Goal: Information Seeking & Learning: Learn about a topic

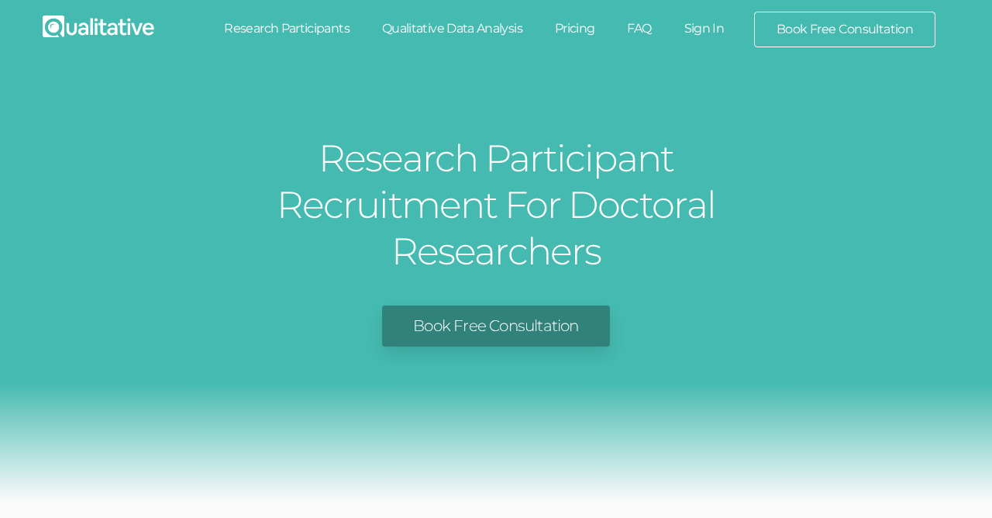
click at [311, 22] on link "Research Participants" at bounding box center [287, 29] width 158 height 34
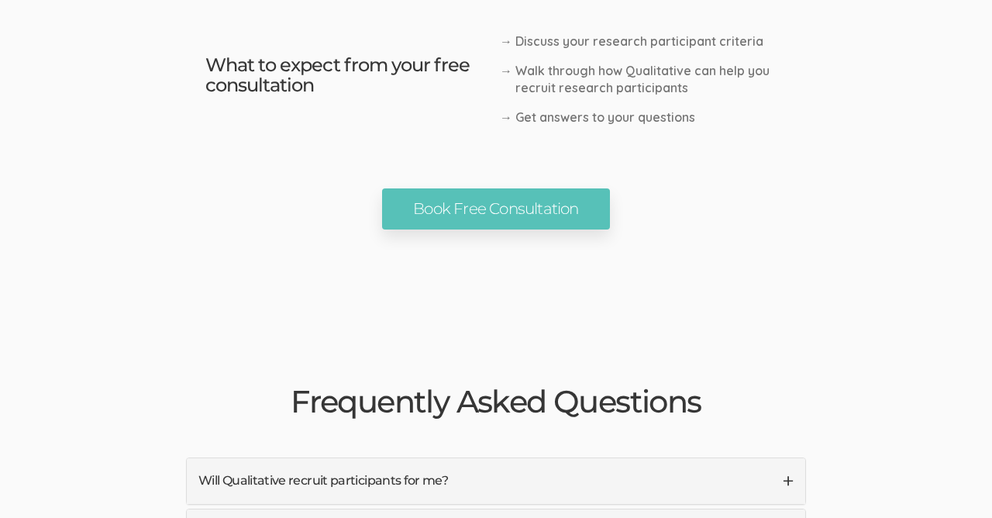
scroll to position [3449, 0]
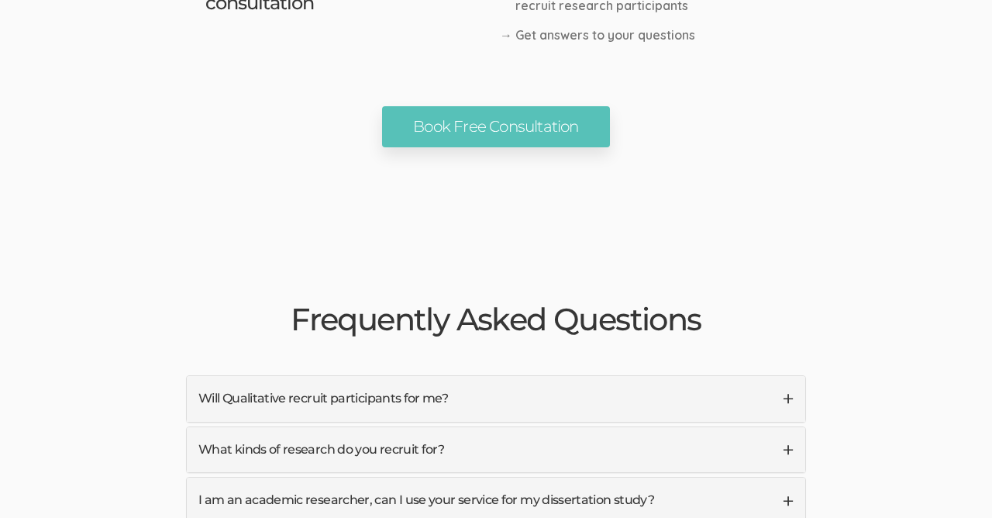
click at [680, 427] on link "What kinds of research do you recruit for?" at bounding box center [496, 450] width 618 height 46
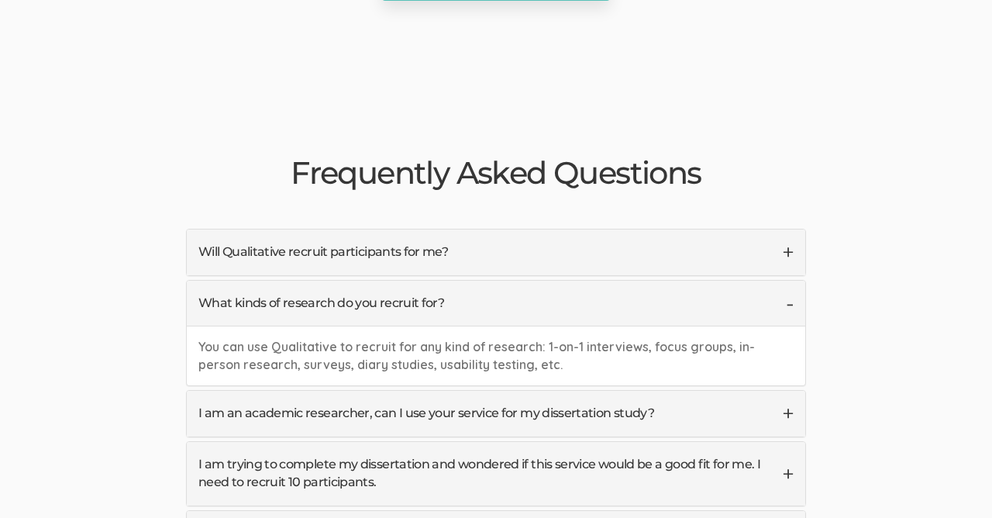
scroll to position [3613, 0]
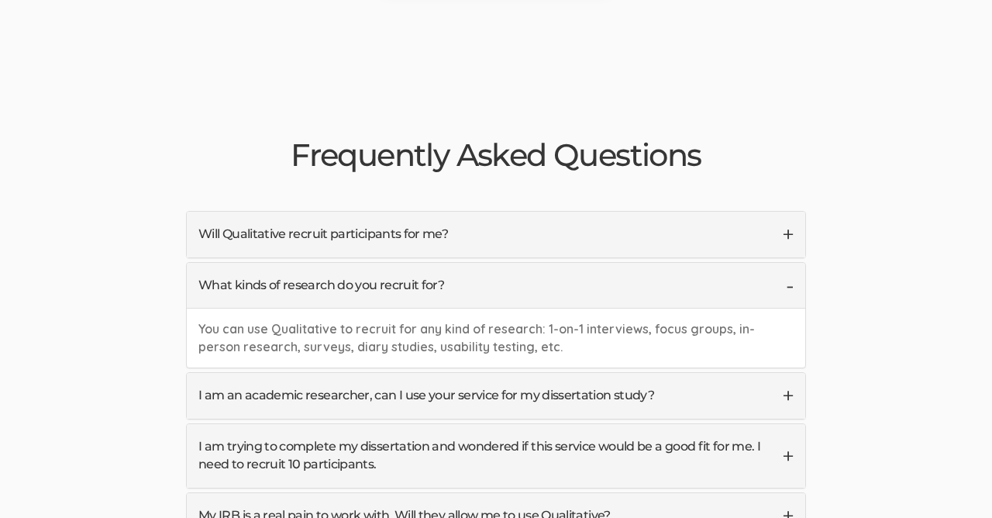
click at [703, 373] on link "I am an academic researcher, can I use your service for my dissertation study?" at bounding box center [496, 396] width 618 height 46
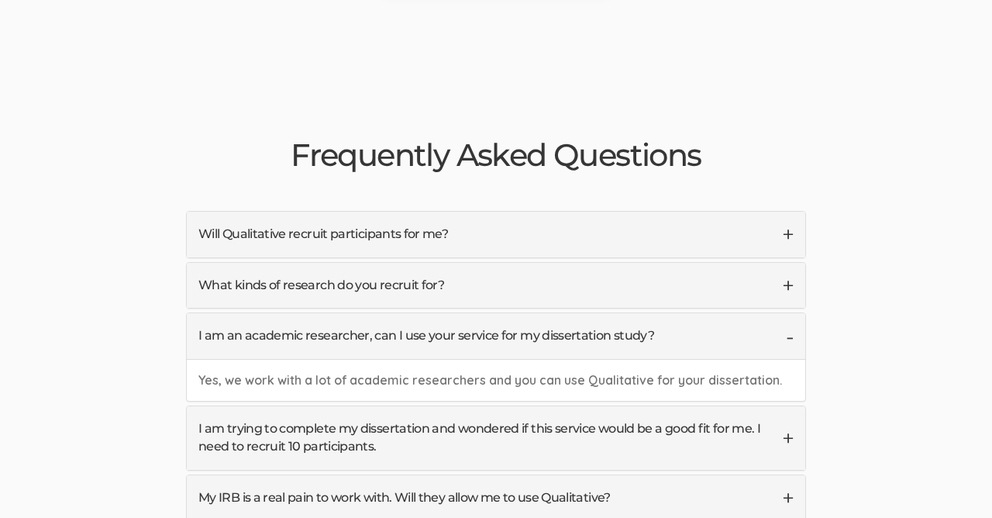
click at [716, 406] on link "I am trying to complete my dissertation and wondered if this service would be a…" at bounding box center [496, 438] width 618 height 64
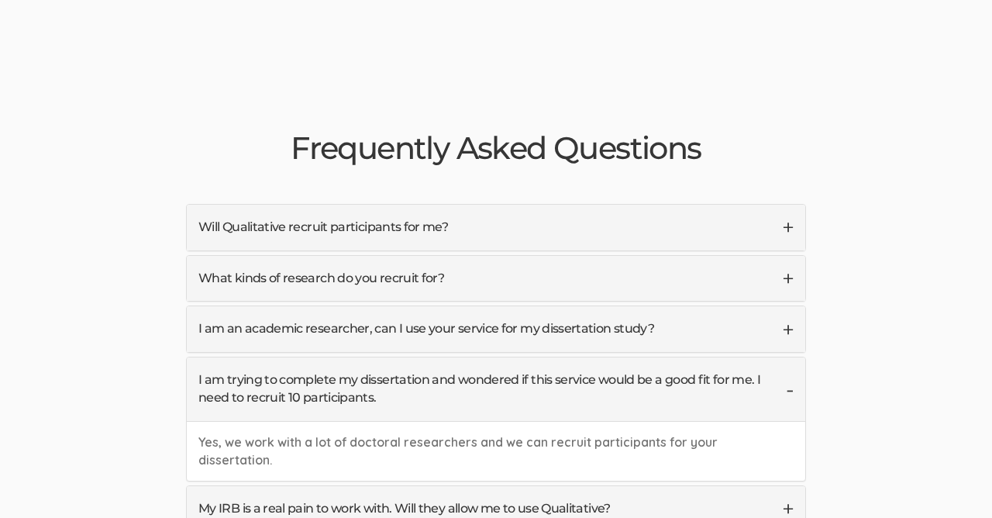
scroll to position [3695, 0]
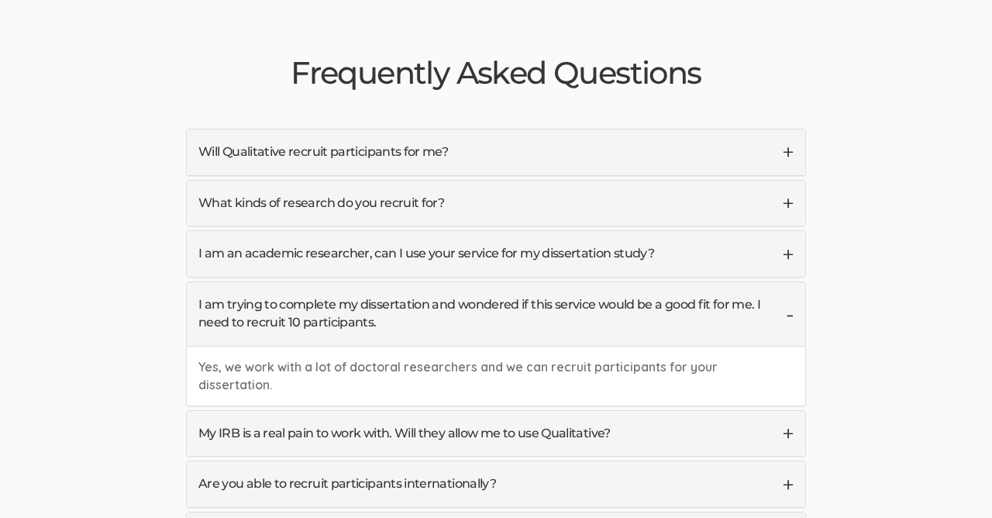
click at [612, 411] on link "My IRB is a real pain to work with. Will they allow me to use Qualitative?" at bounding box center [496, 434] width 618 height 46
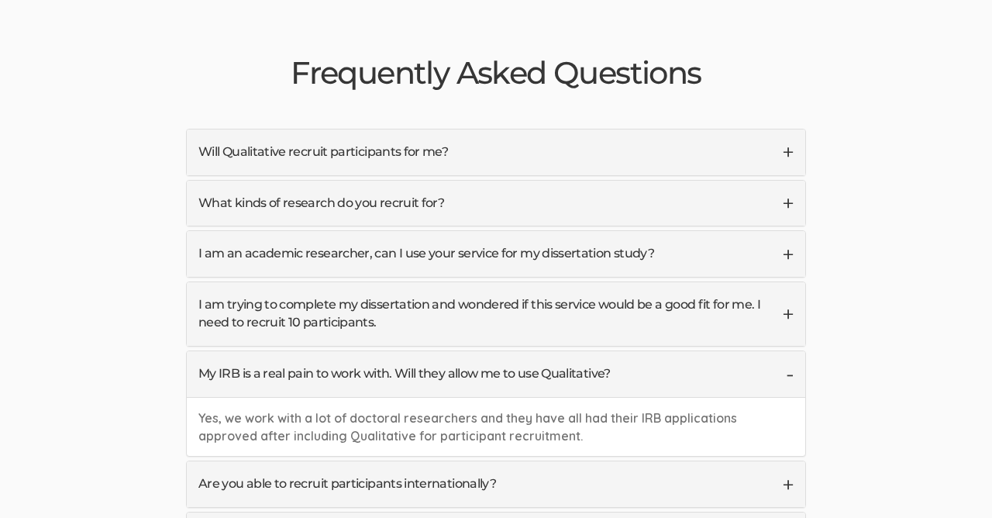
scroll to position [3777, 0]
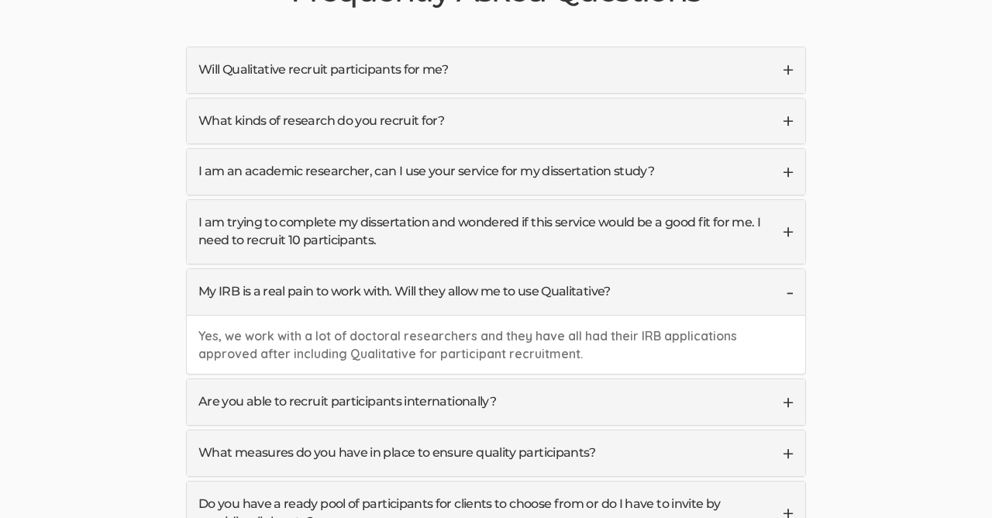
click at [655, 430] on link "What measures do you have in place to ensure quality participants?" at bounding box center [496, 453] width 618 height 46
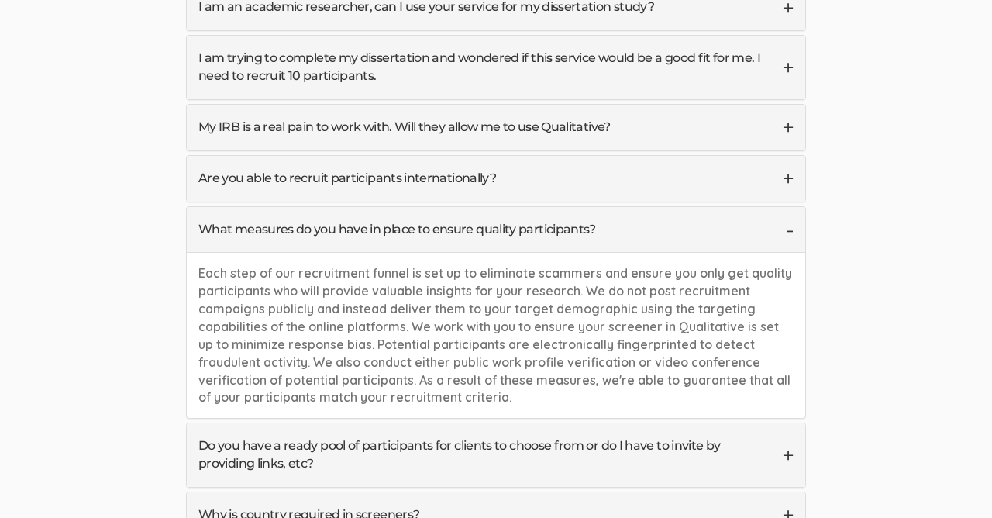
scroll to position [4024, 0]
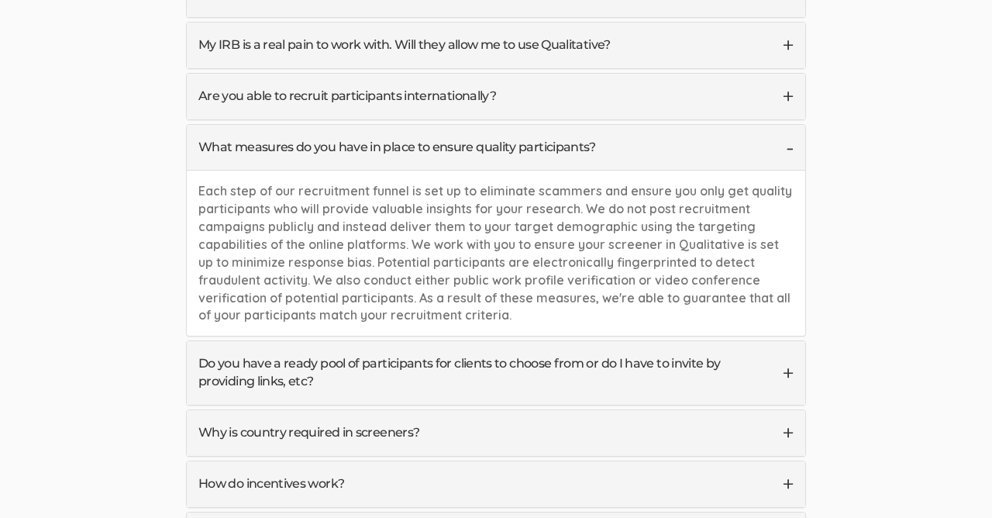
click at [715, 341] on link "Do you have a ready pool of participants for clients to choose from or do I hav…" at bounding box center [496, 373] width 618 height 64
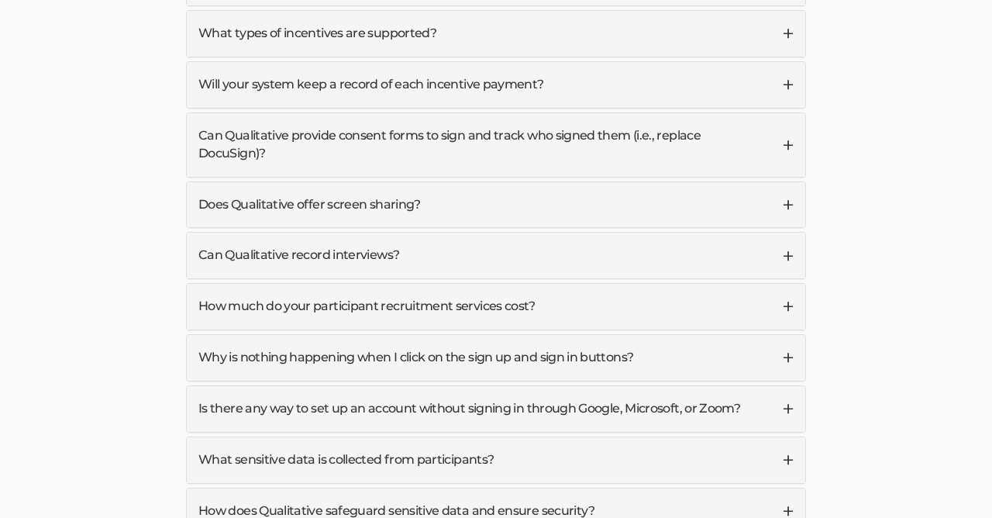
scroll to position [4517, 0]
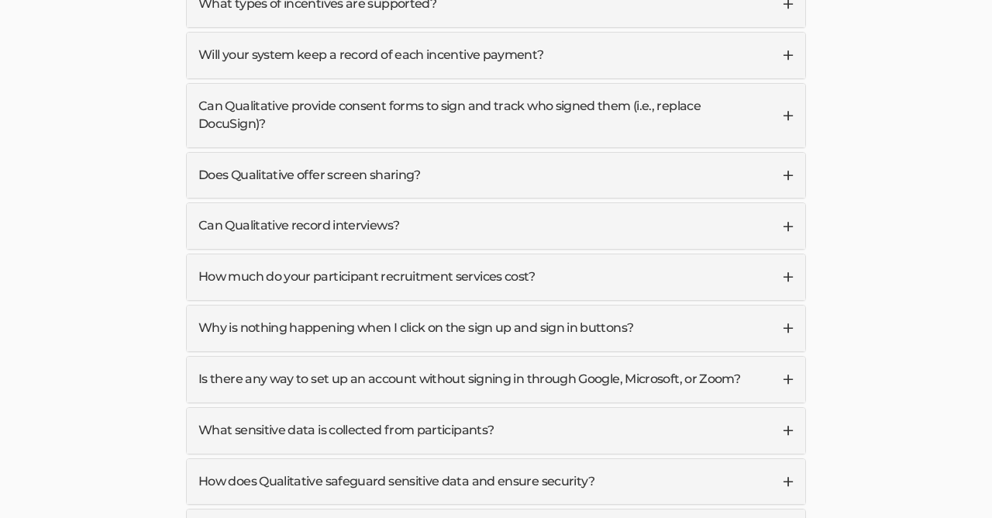
click at [688, 407] on link "What sensitive data is collected from participants?" at bounding box center [496, 430] width 618 height 46
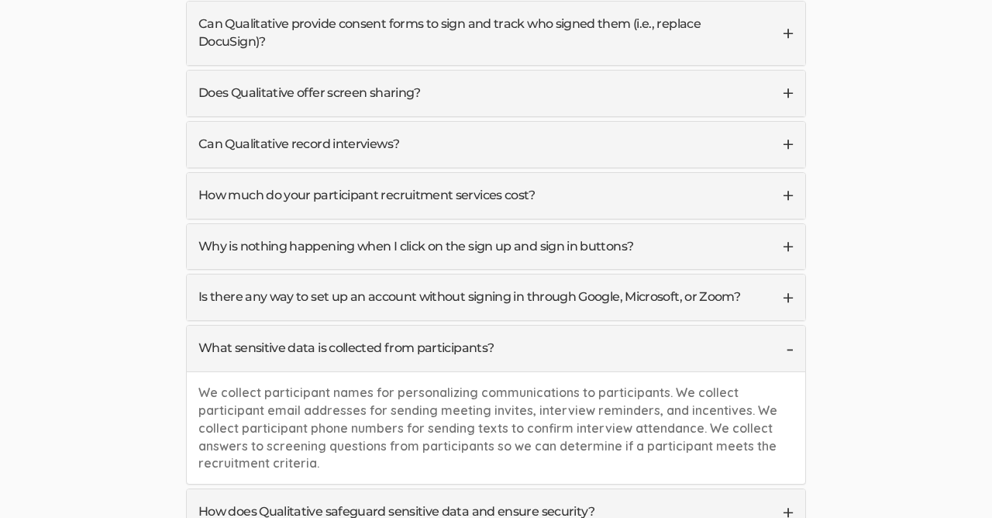
scroll to position [4603, 0]
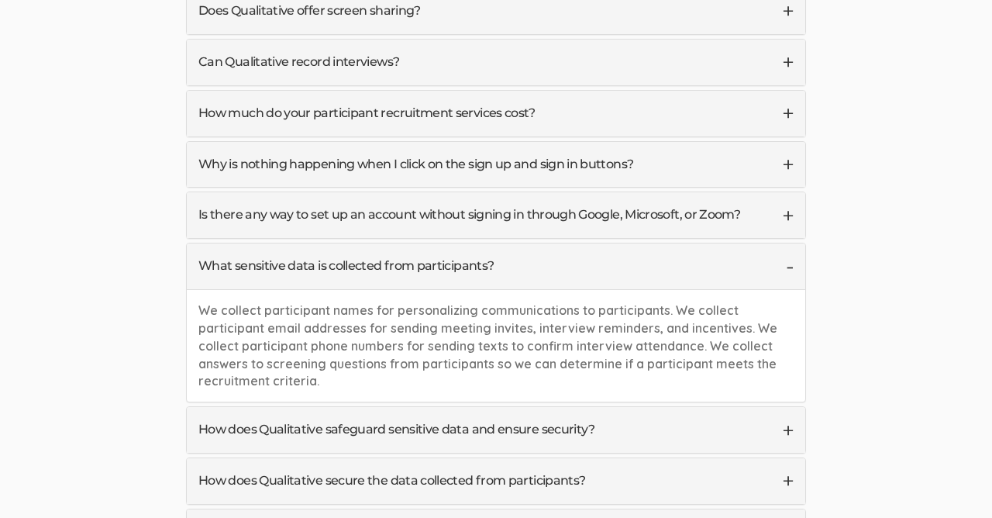
click at [680, 407] on link "How does Qualitative safeguard sensitive data and ensure security?" at bounding box center [496, 430] width 618 height 46
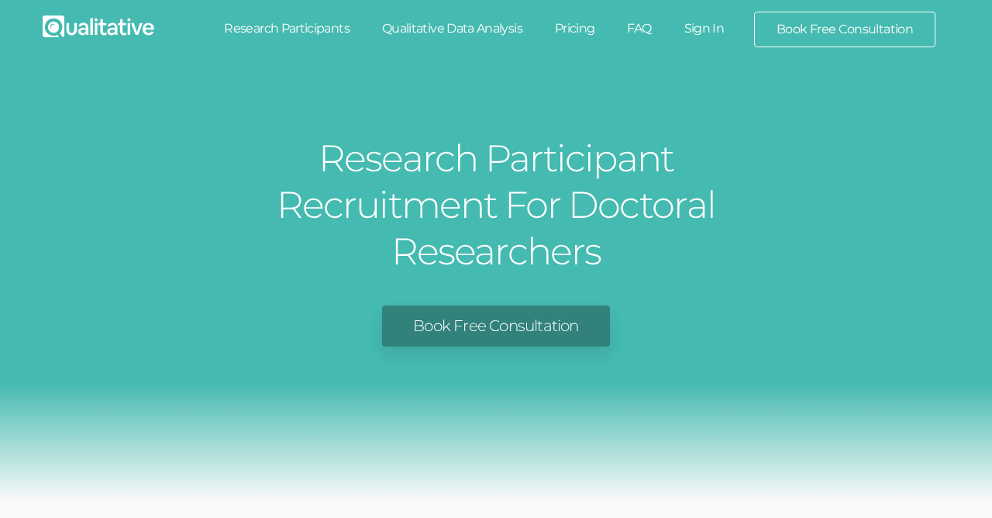
scroll to position [0, 0]
click at [94, 24] on img at bounding box center [99, 26] width 112 height 22
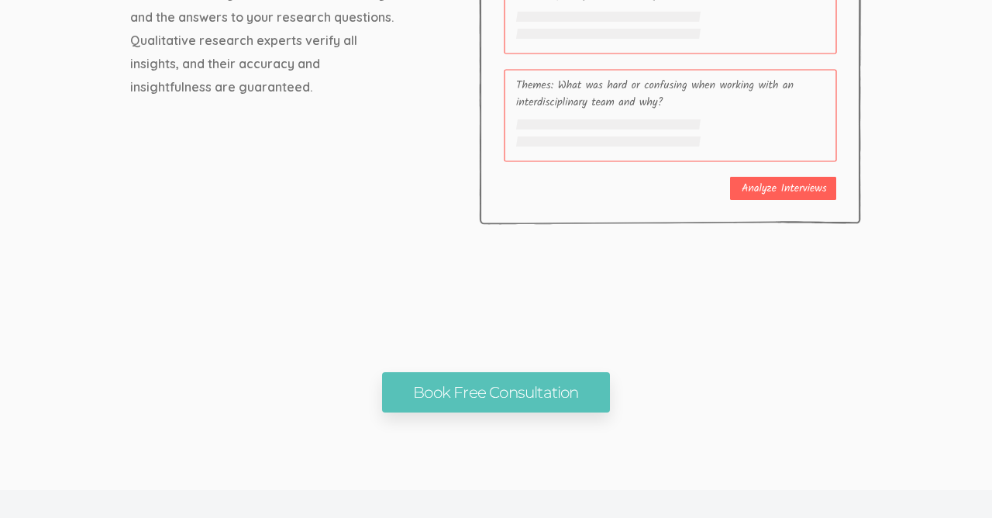
scroll to position [5375, 0]
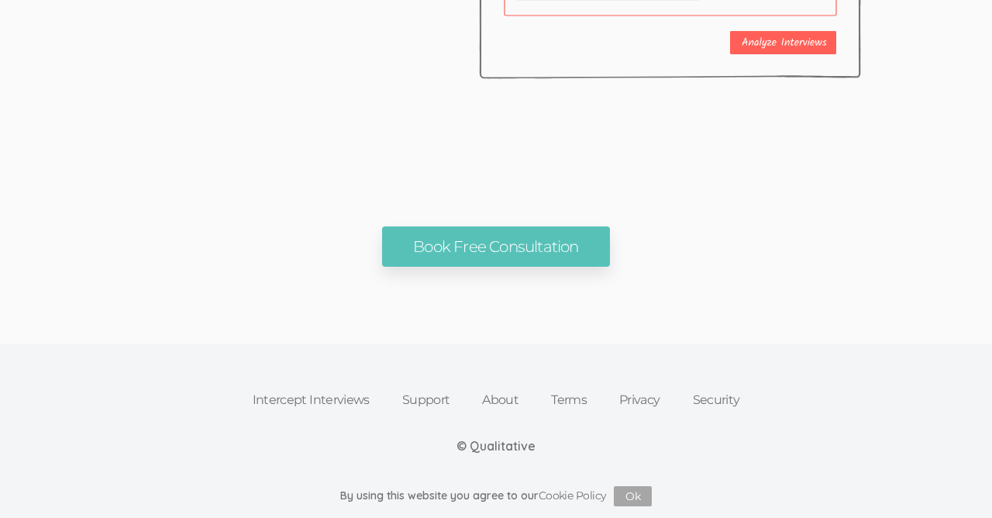
click at [503, 397] on link "About" at bounding box center [500, 400] width 69 height 34
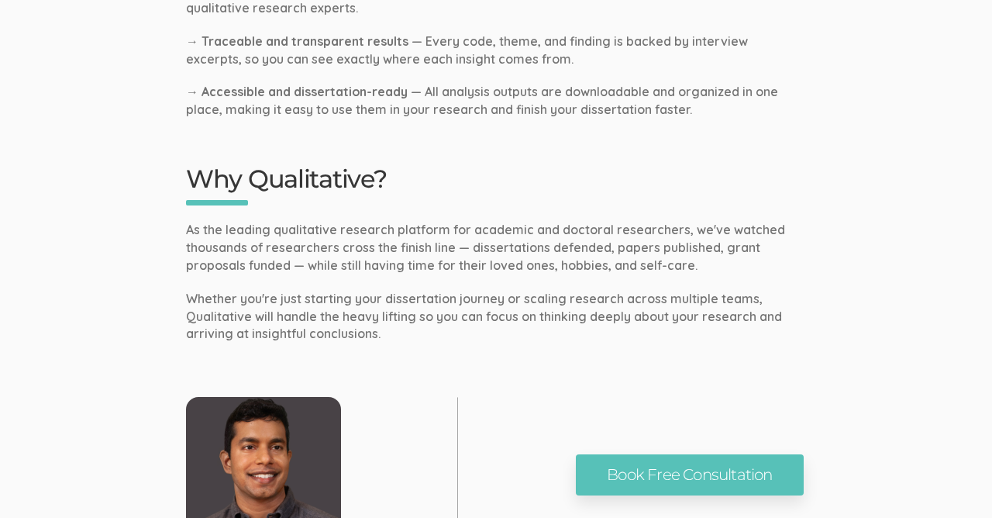
scroll to position [1193, 0]
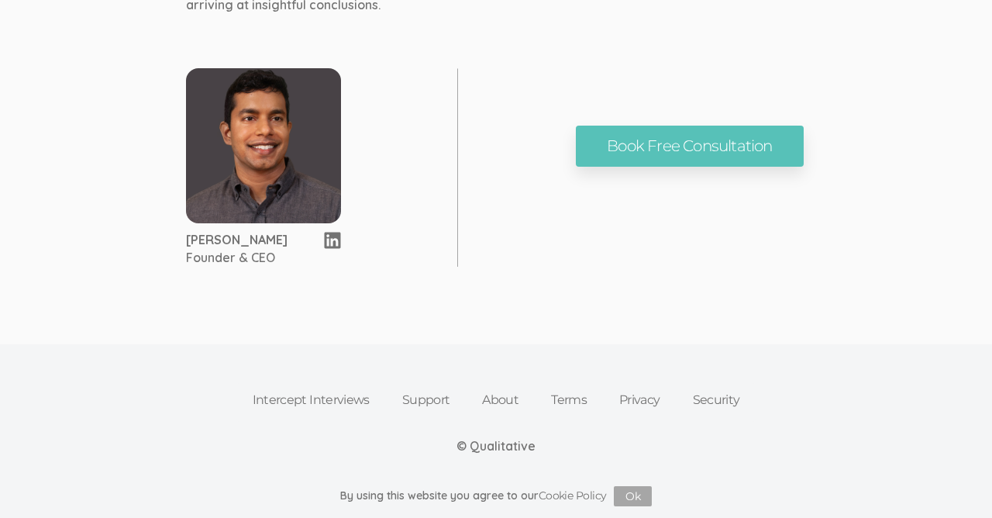
click at [718, 401] on link "Security" at bounding box center [716, 400] width 80 height 34
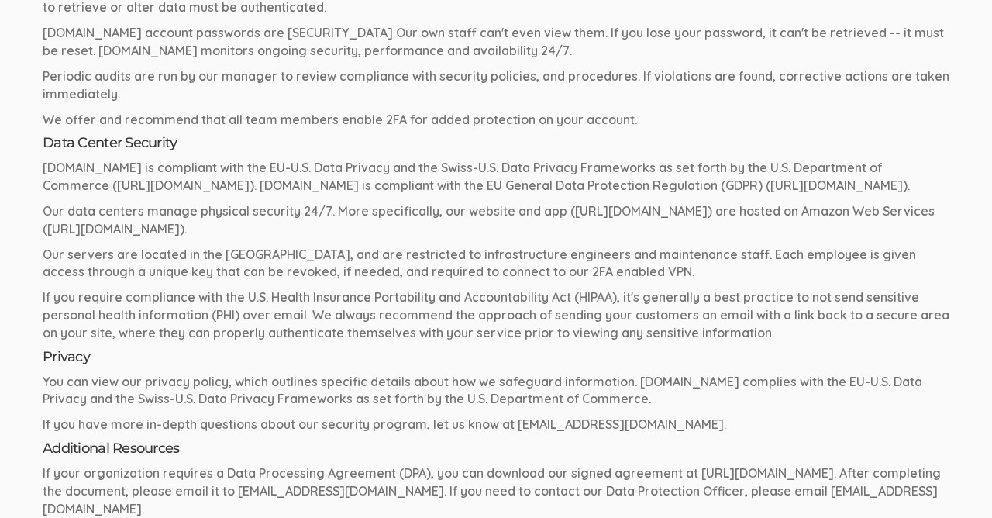
scroll to position [739, 0]
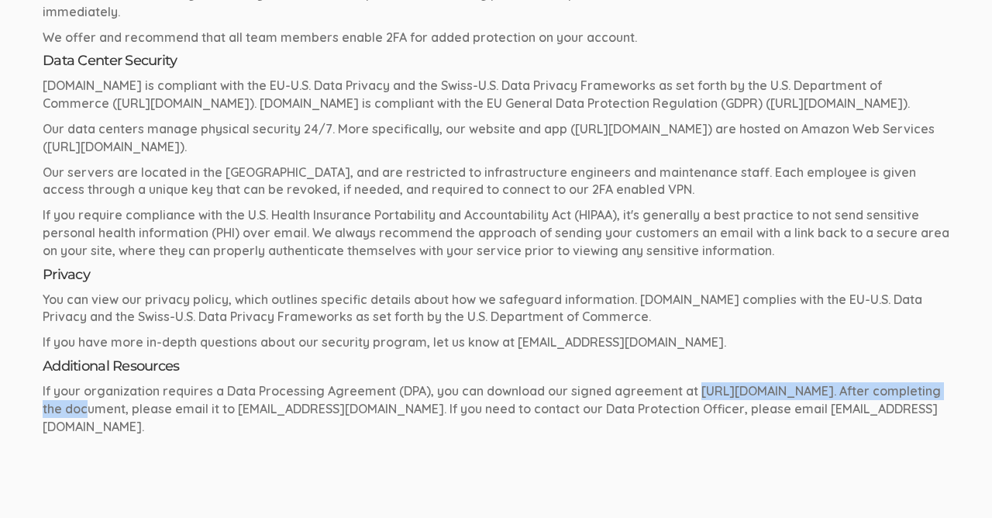
drag, startPoint x: 100, startPoint y: 406, endPoint x: 710, endPoint y: 387, distance: 610.8
click at [695, 388] on p "If your organization requires a Data Processing Agreement (DPA), you can downlo…" at bounding box center [496, 408] width 906 height 53
copy p "https://qualitative.io/document/DPA-GDPR.pdf"
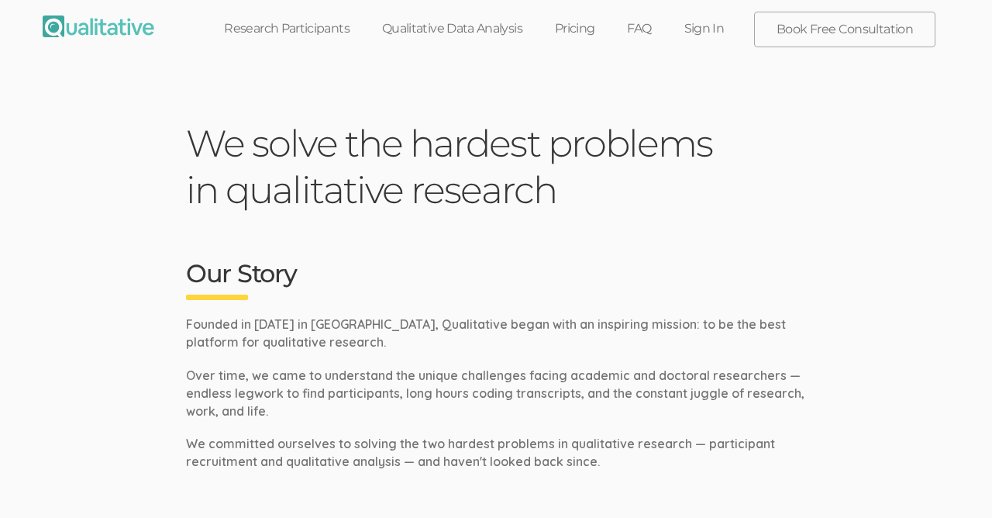
scroll to position [1193, 0]
